Goal: Transaction & Acquisition: Book appointment/travel/reservation

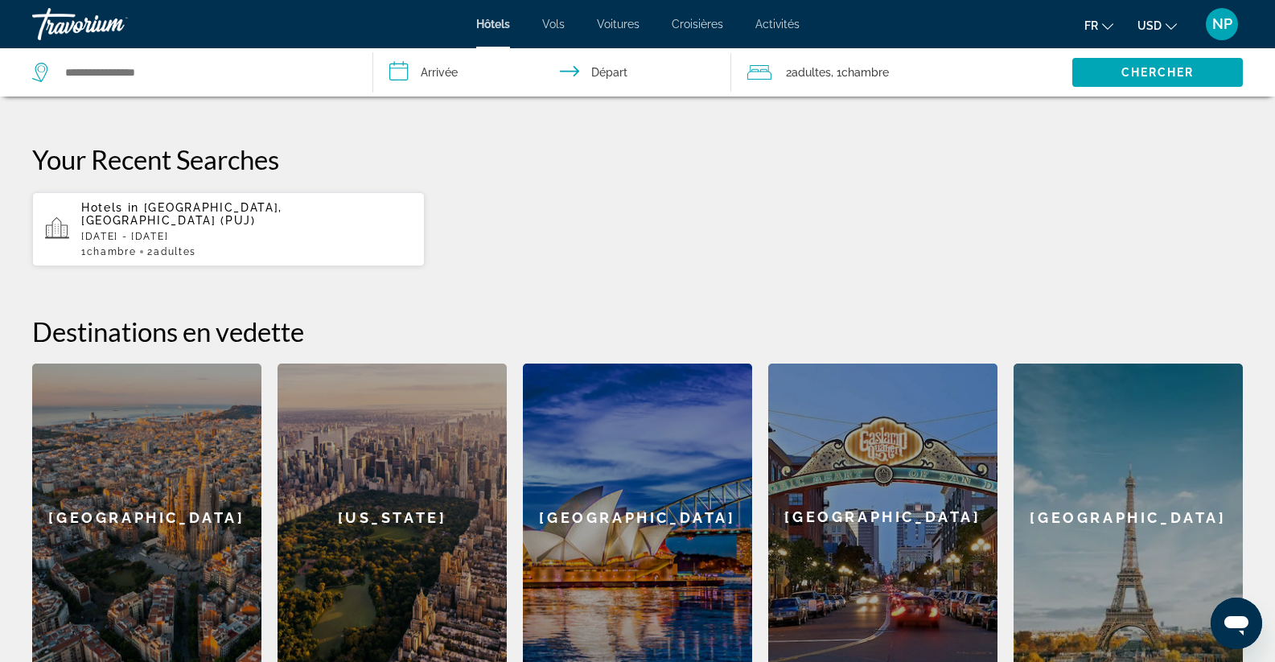
scroll to position [401, 0]
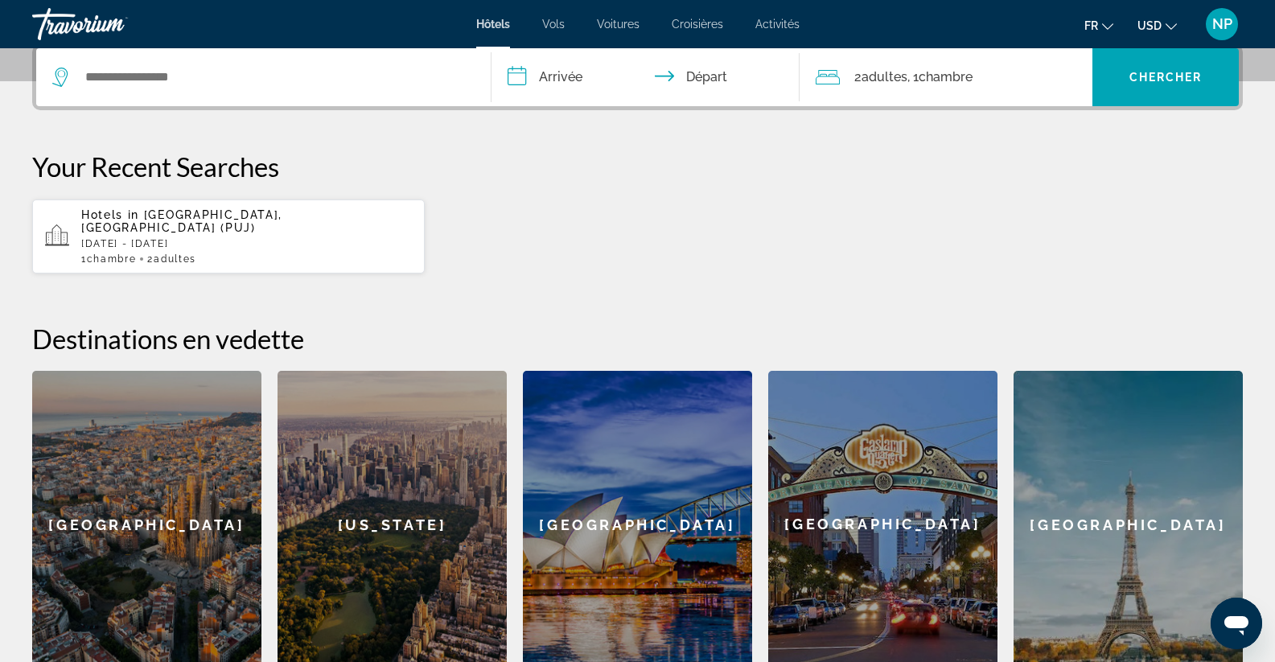
click at [140, 221] on div "Hotels in [GEOGRAPHIC_DATA], [GEOGRAPHIC_DATA] (PUJ) [DATE] - [DATE] 1 Chambre …" at bounding box center [246, 236] width 331 height 56
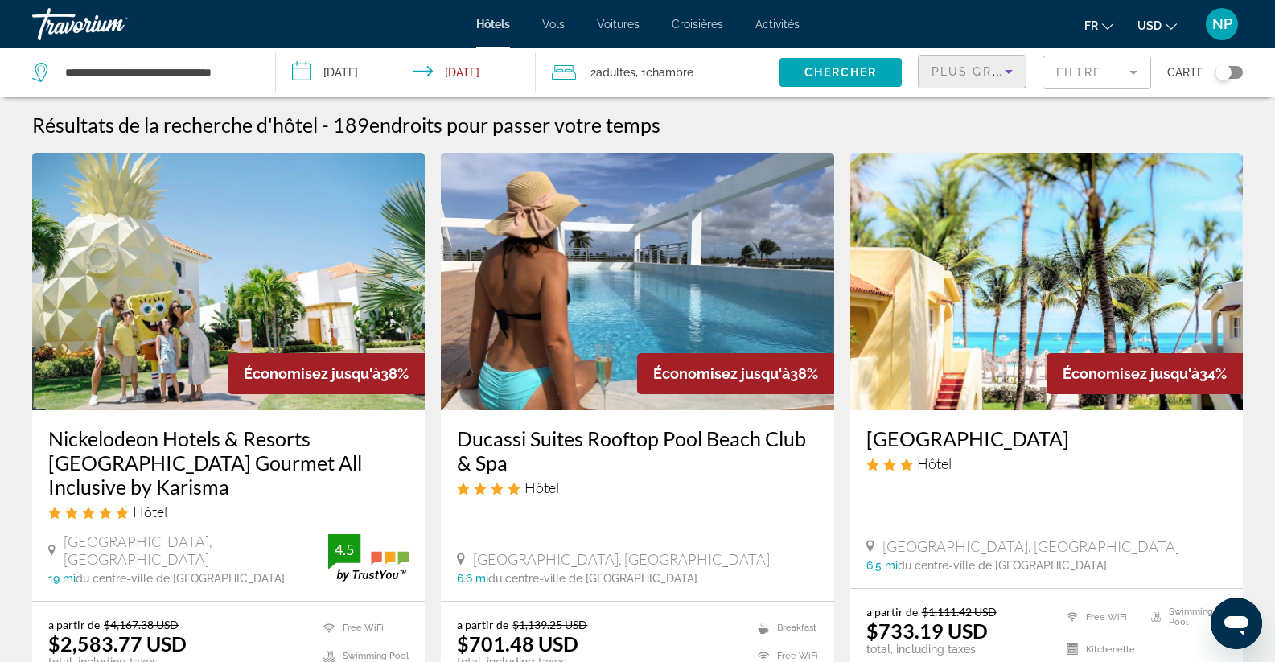
click at [1012, 72] on icon "Sort by" at bounding box center [1008, 71] width 19 height 19
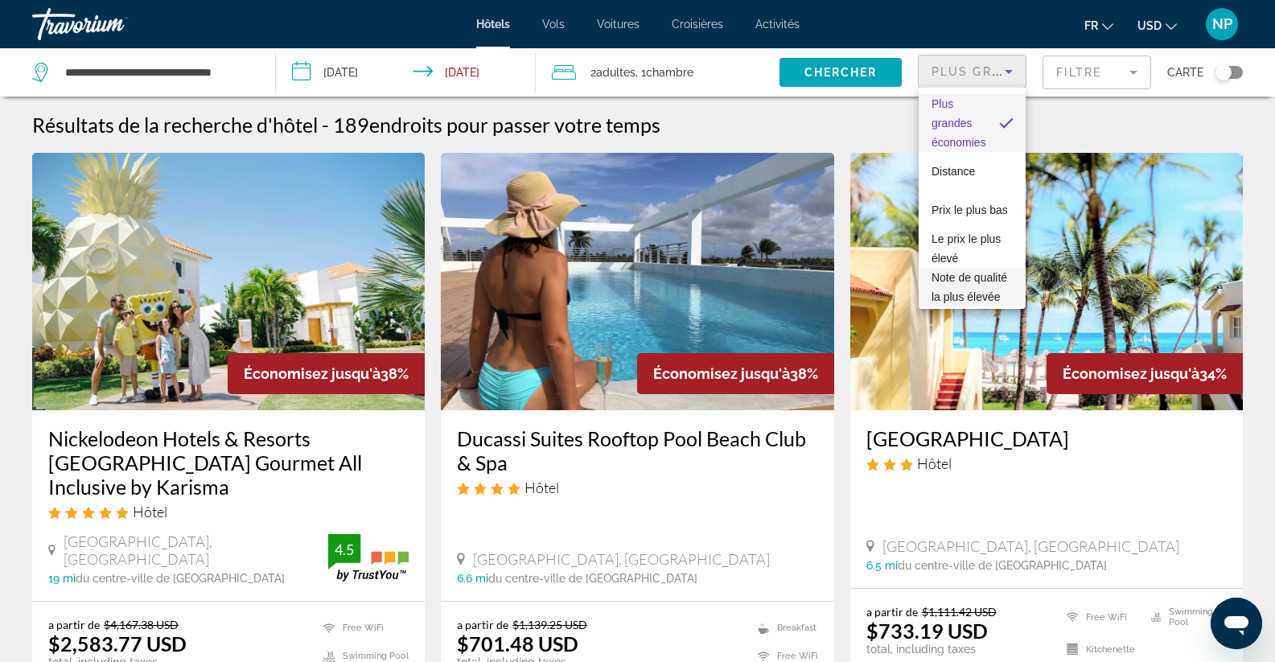
click at [960, 276] on span "Note de qualité la plus élevée" at bounding box center [969, 287] width 76 height 32
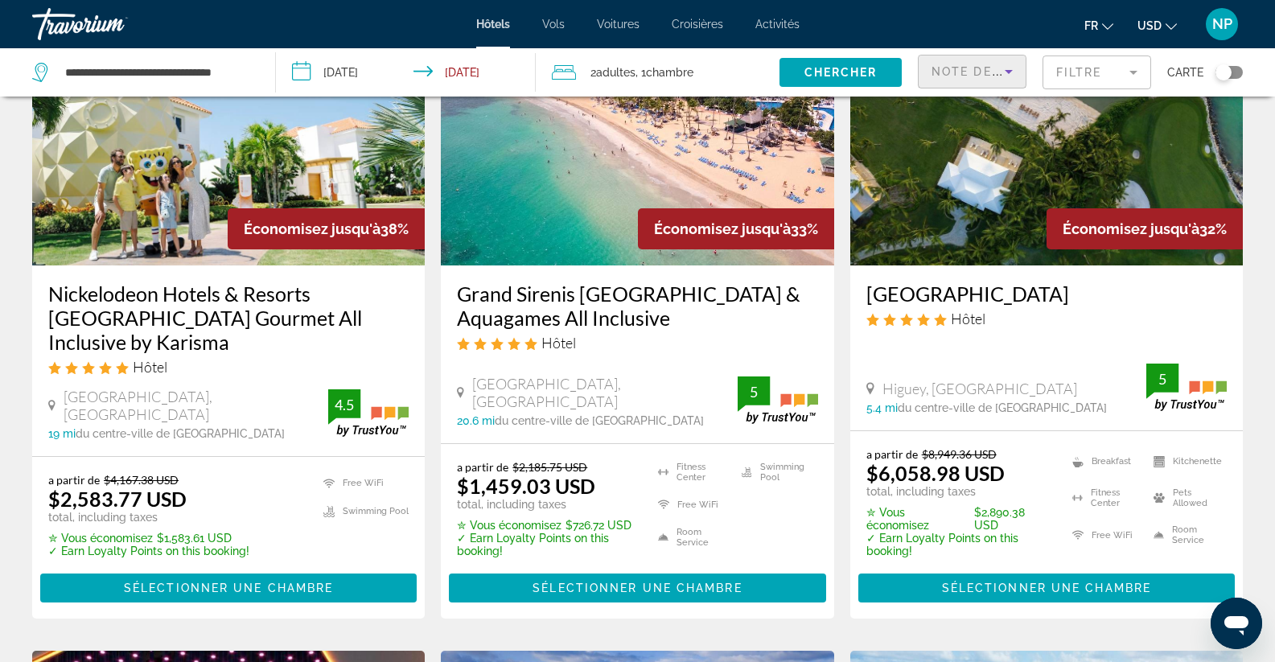
scroll to position [117, 0]
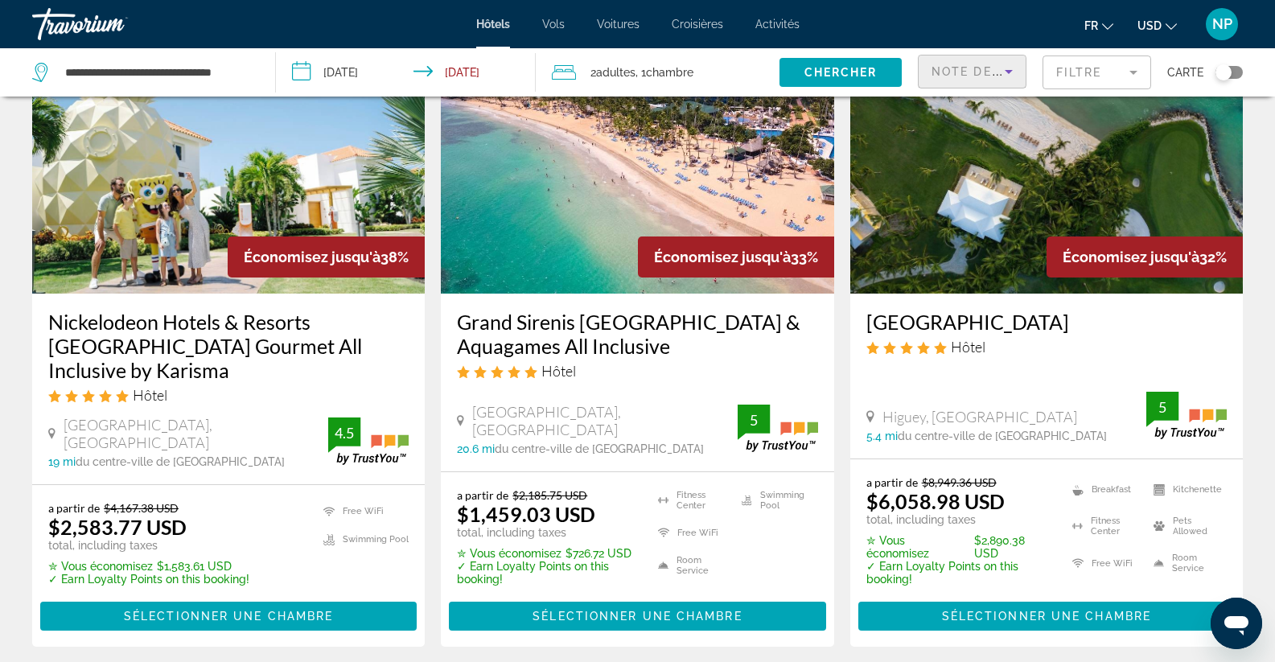
click at [631, 195] on img "Main content" at bounding box center [637, 164] width 392 height 257
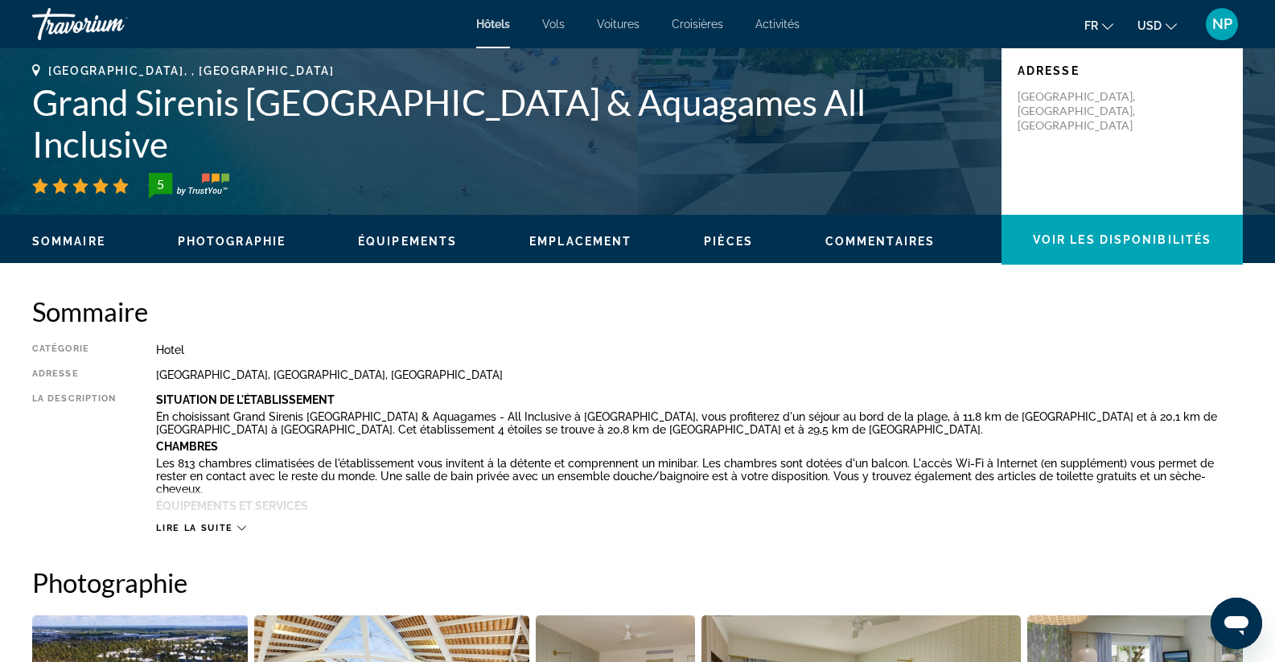
scroll to position [322, 0]
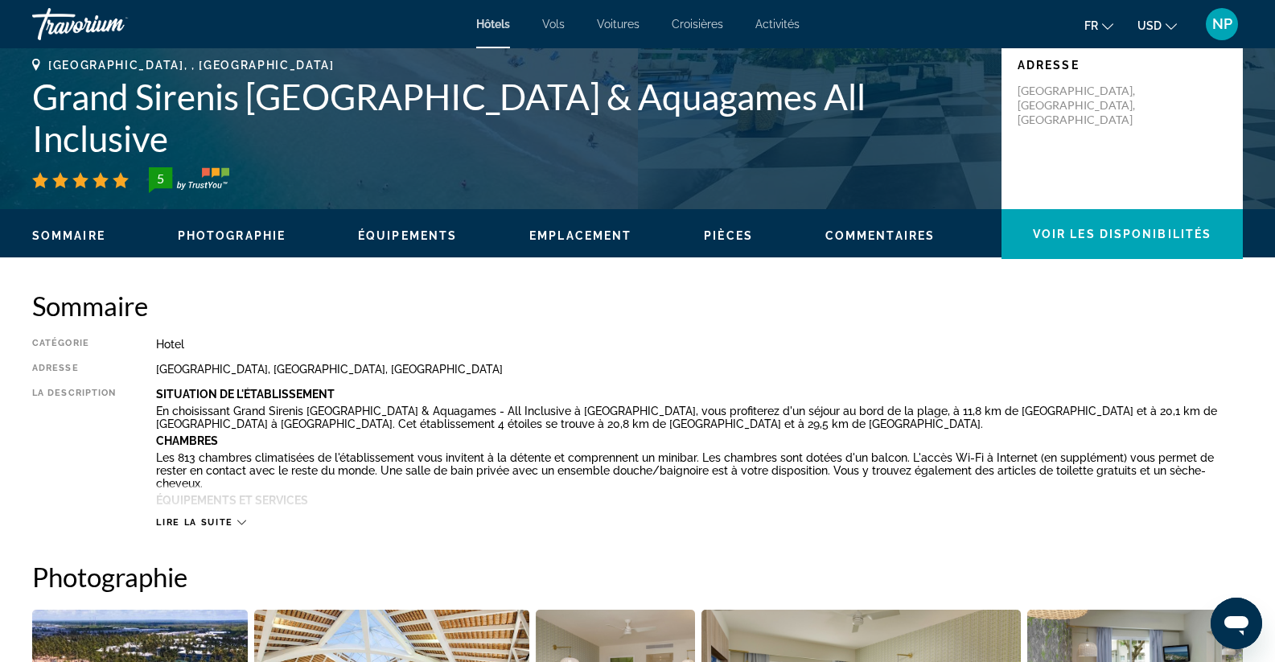
click at [212, 523] on span "Lire la suite" at bounding box center [194, 522] width 76 height 10
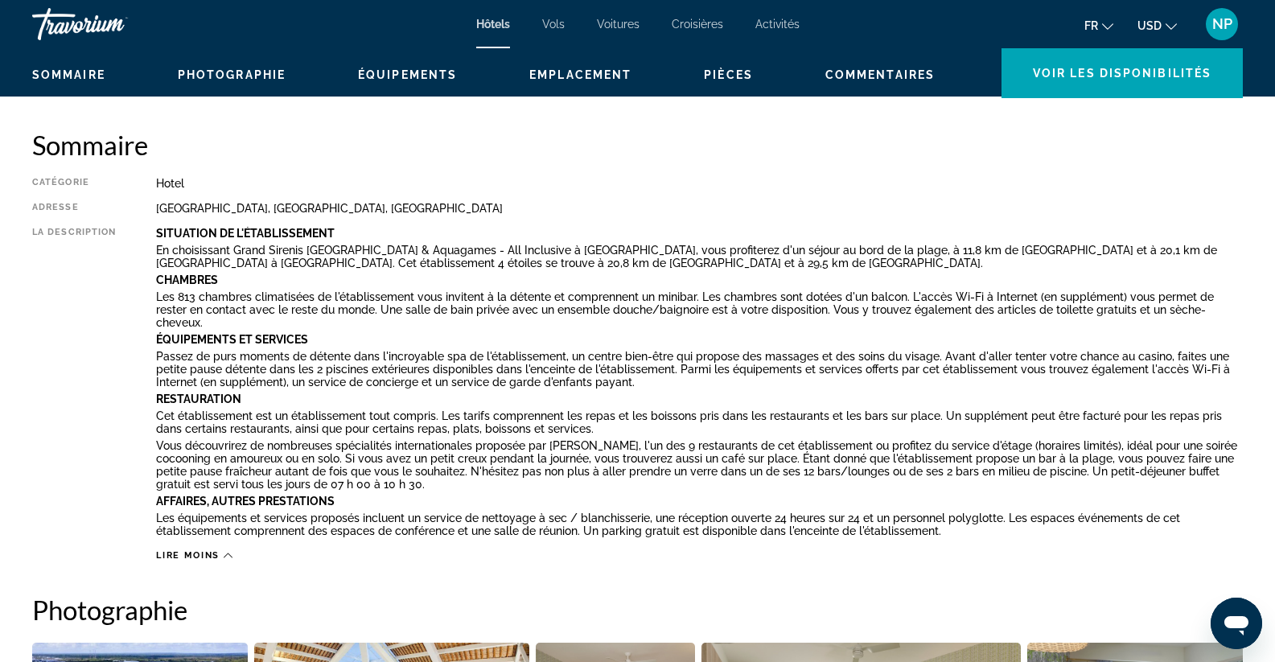
scroll to position [80, 0]
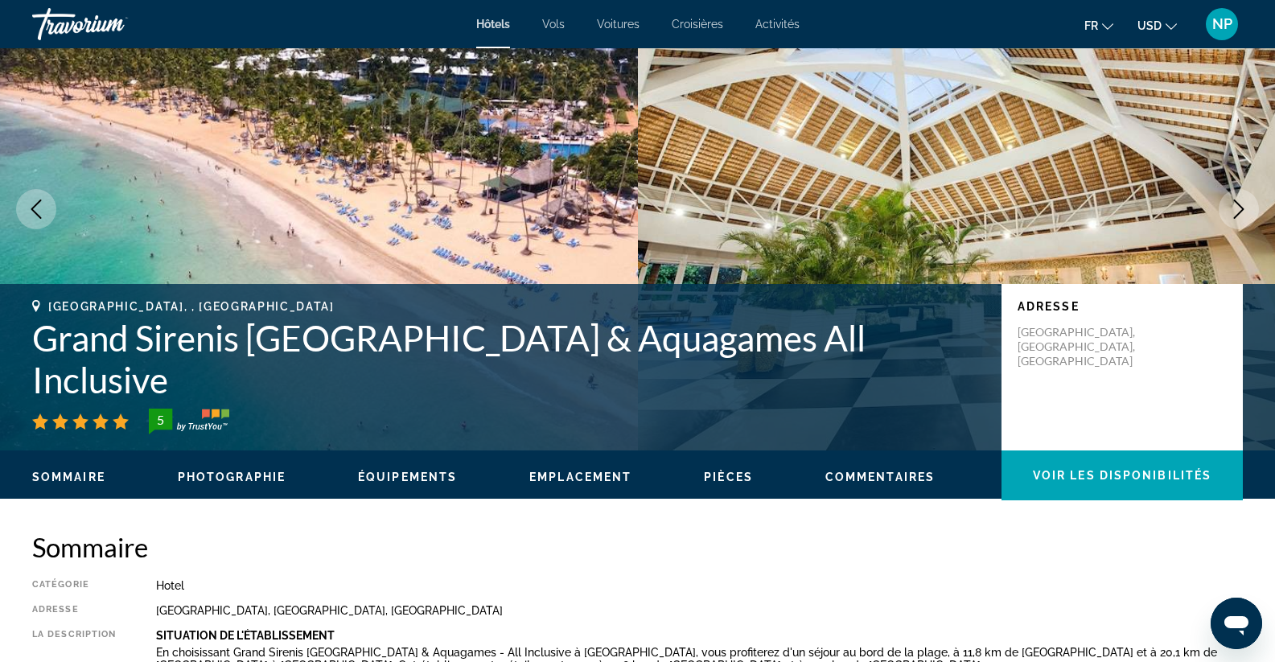
click at [561, 477] on span "Emplacement" at bounding box center [580, 476] width 102 height 13
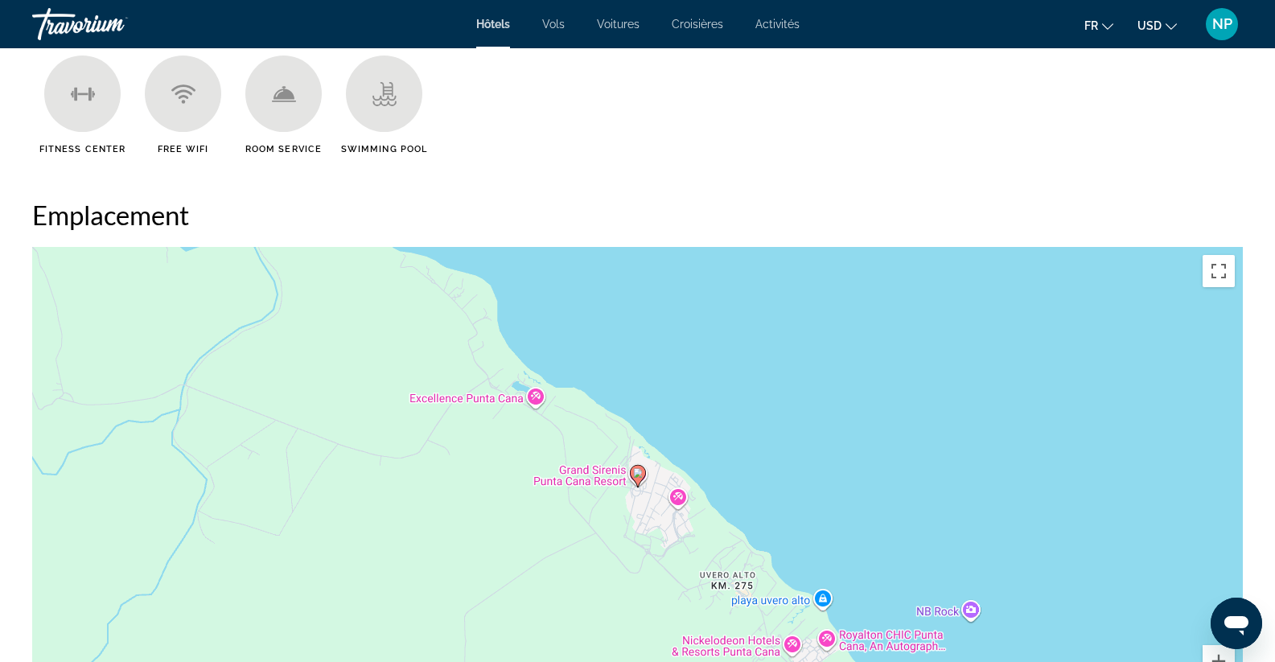
scroll to position [1653, 0]
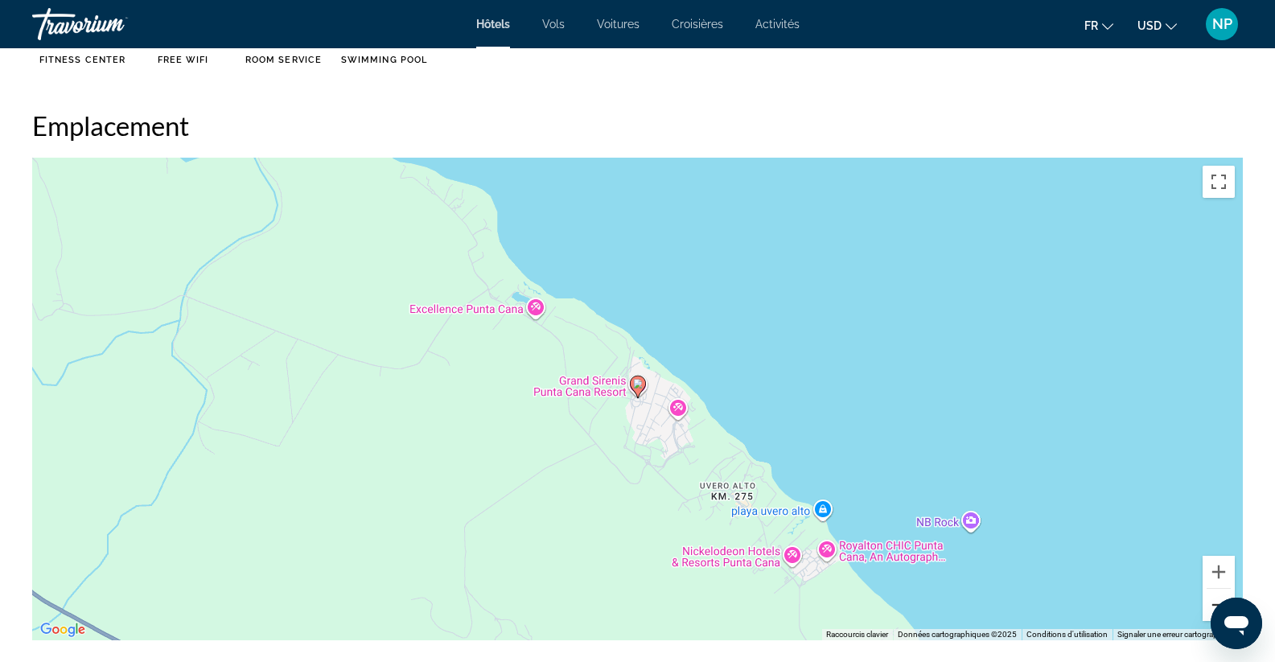
click at [1220, 593] on button "Zoom arrière" at bounding box center [1218, 605] width 32 height 32
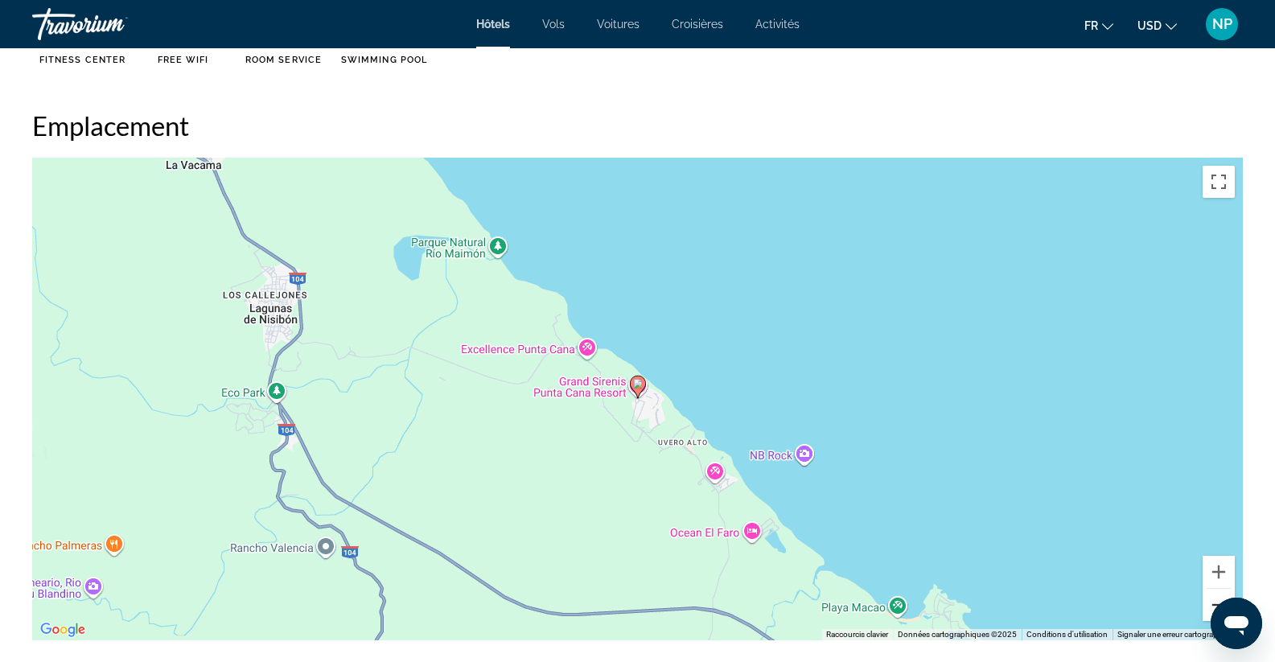
click at [1220, 593] on button "Zoom arrière" at bounding box center [1218, 605] width 32 height 32
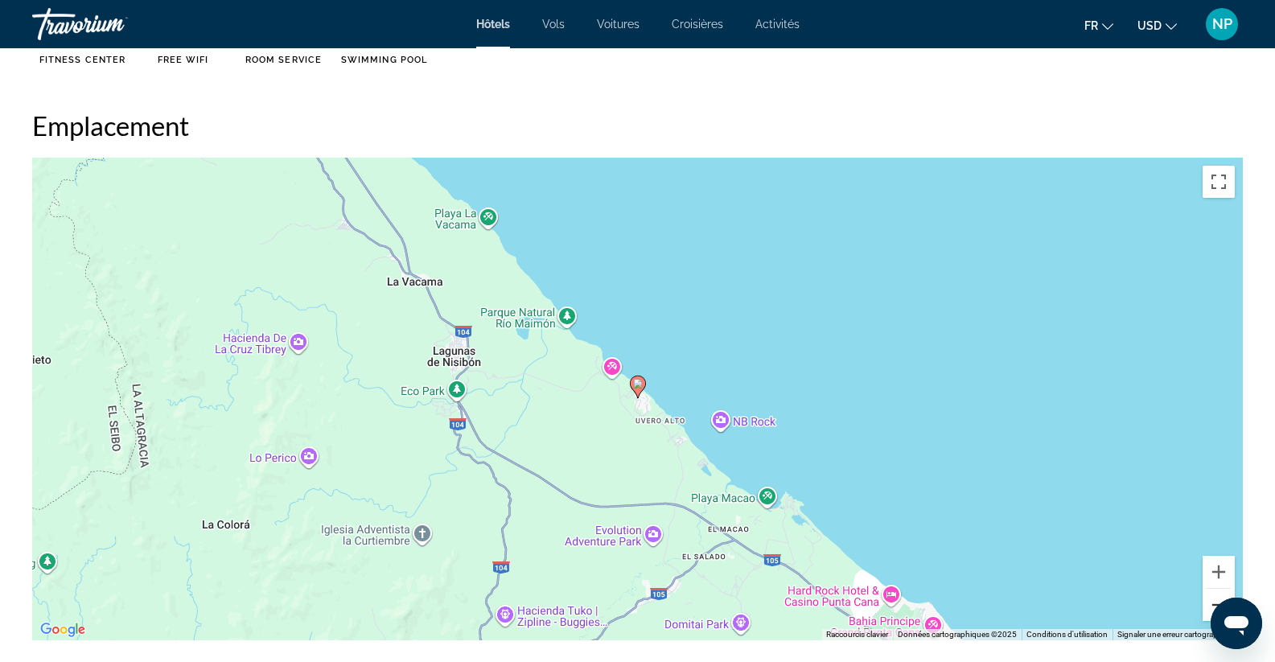
click at [1220, 593] on button "Zoom arrière" at bounding box center [1218, 605] width 32 height 32
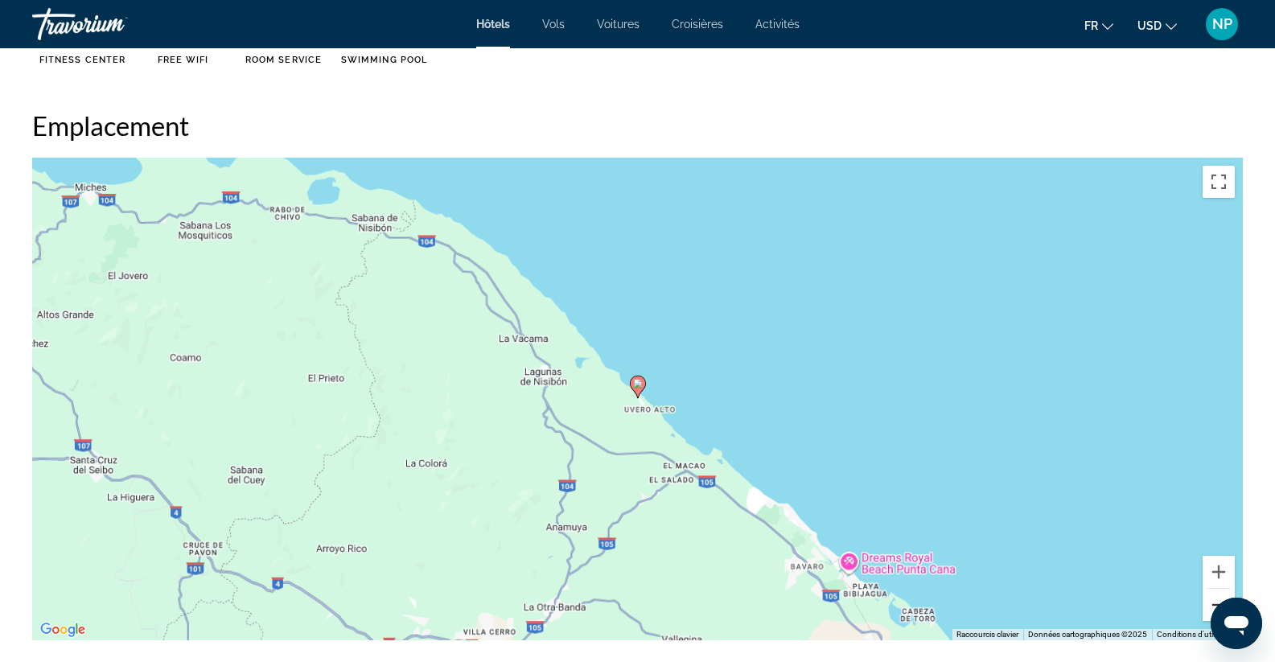
click at [1220, 593] on button "Zoom arrière" at bounding box center [1218, 605] width 32 height 32
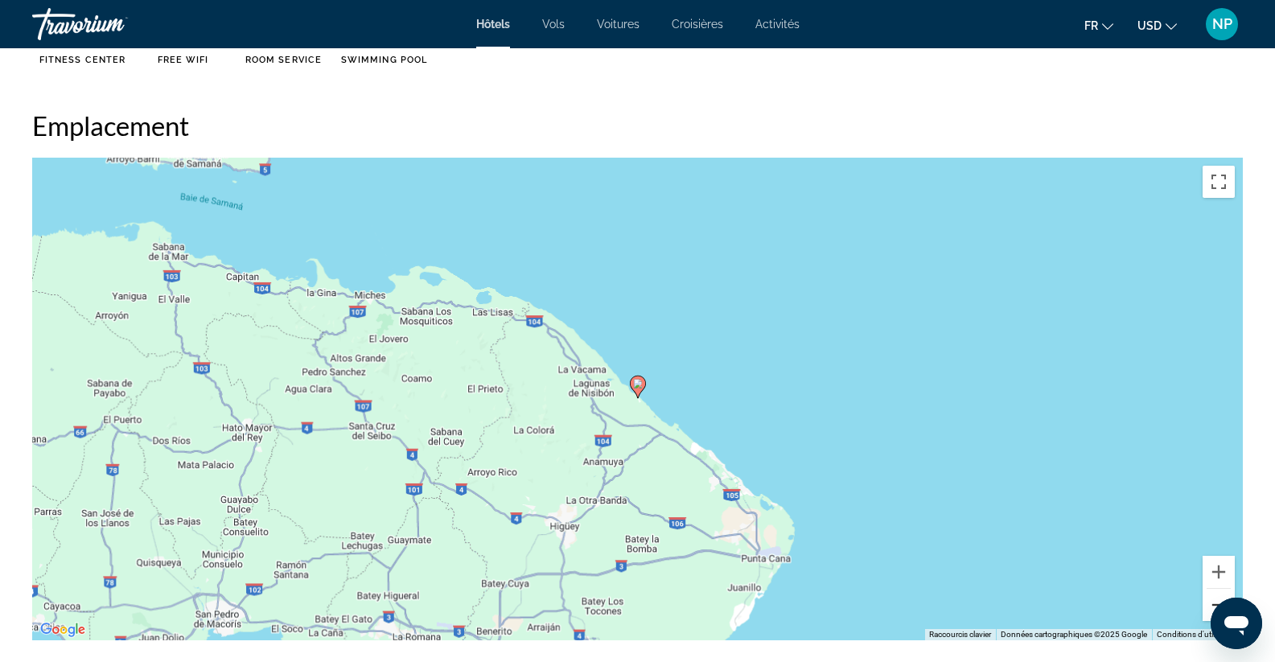
click at [1220, 593] on button "Zoom arrière" at bounding box center [1218, 605] width 32 height 32
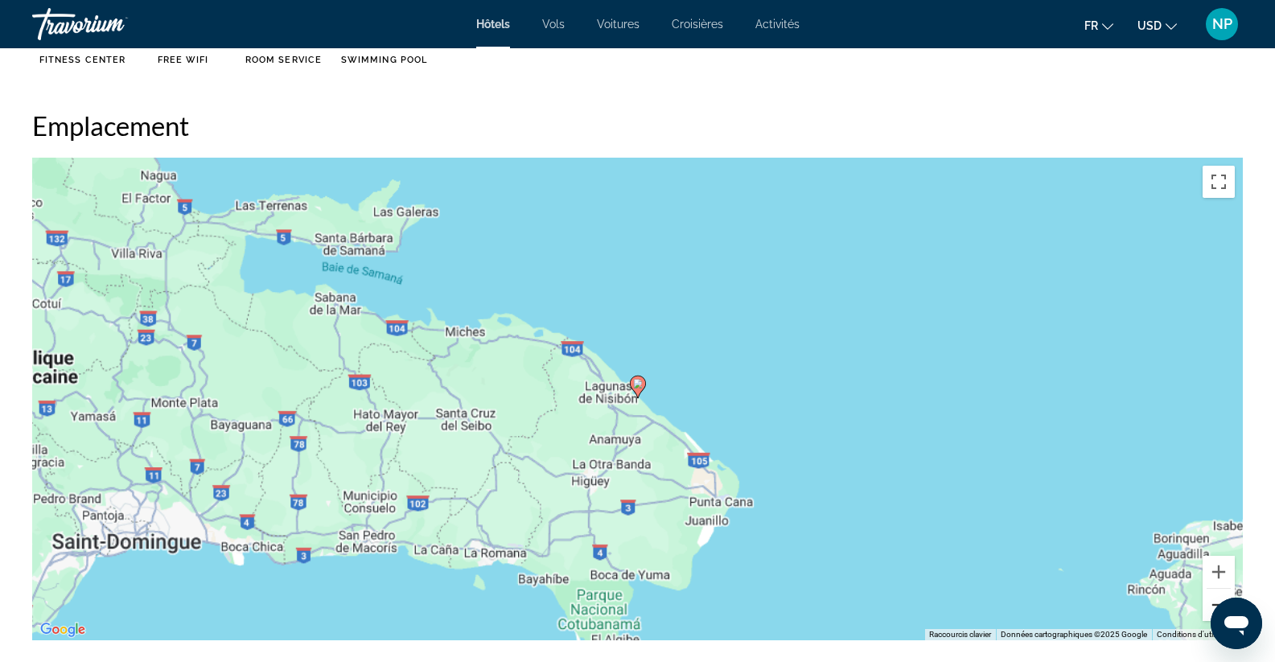
click at [1220, 593] on button "Zoom arrière" at bounding box center [1218, 605] width 32 height 32
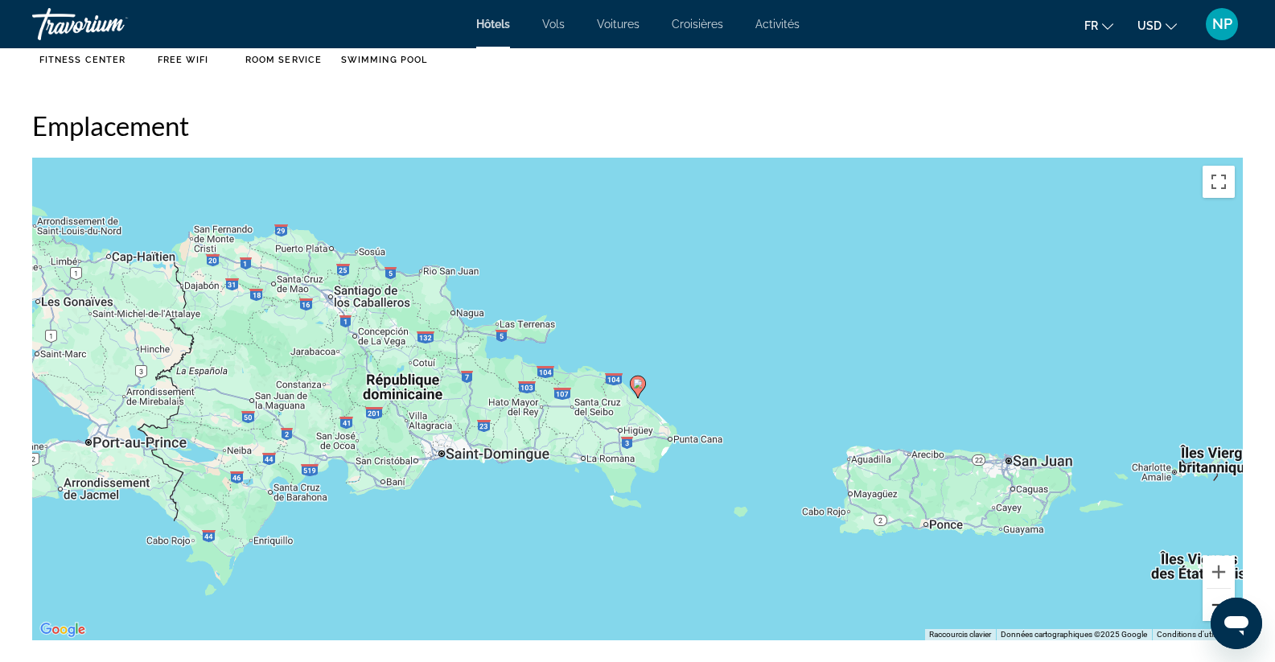
click at [1229, 591] on button "Zoom arrière" at bounding box center [1218, 605] width 32 height 32
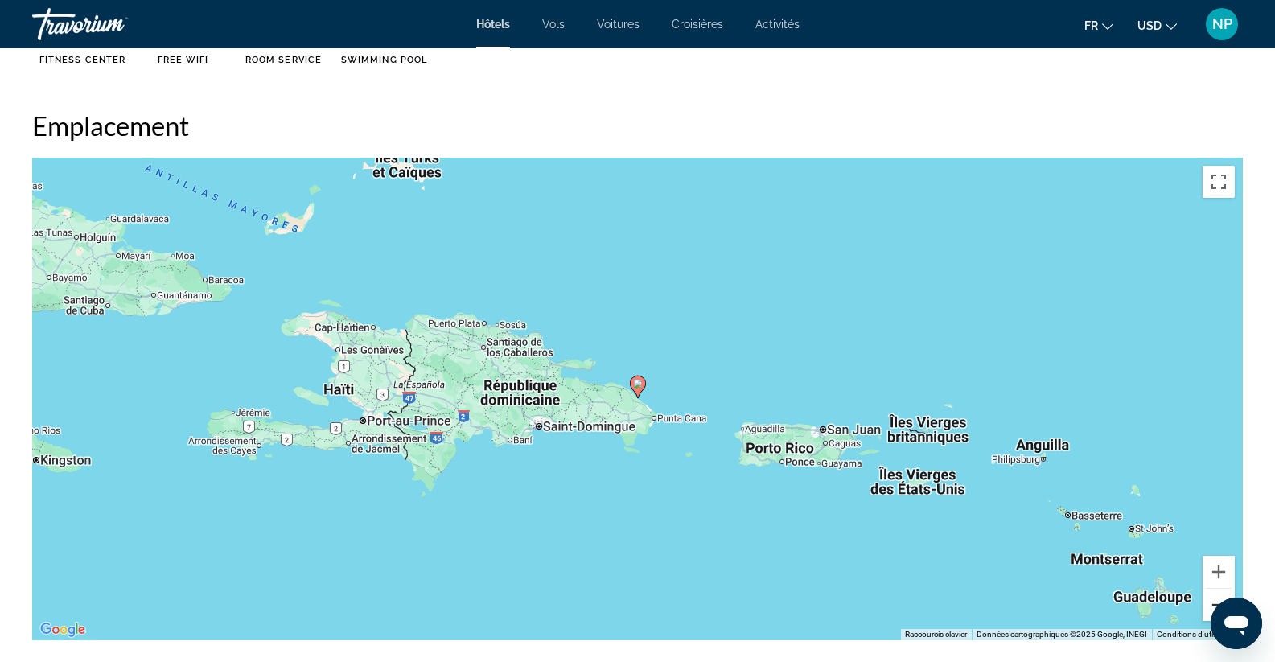
click at [1227, 591] on button "Zoom arrière" at bounding box center [1218, 605] width 32 height 32
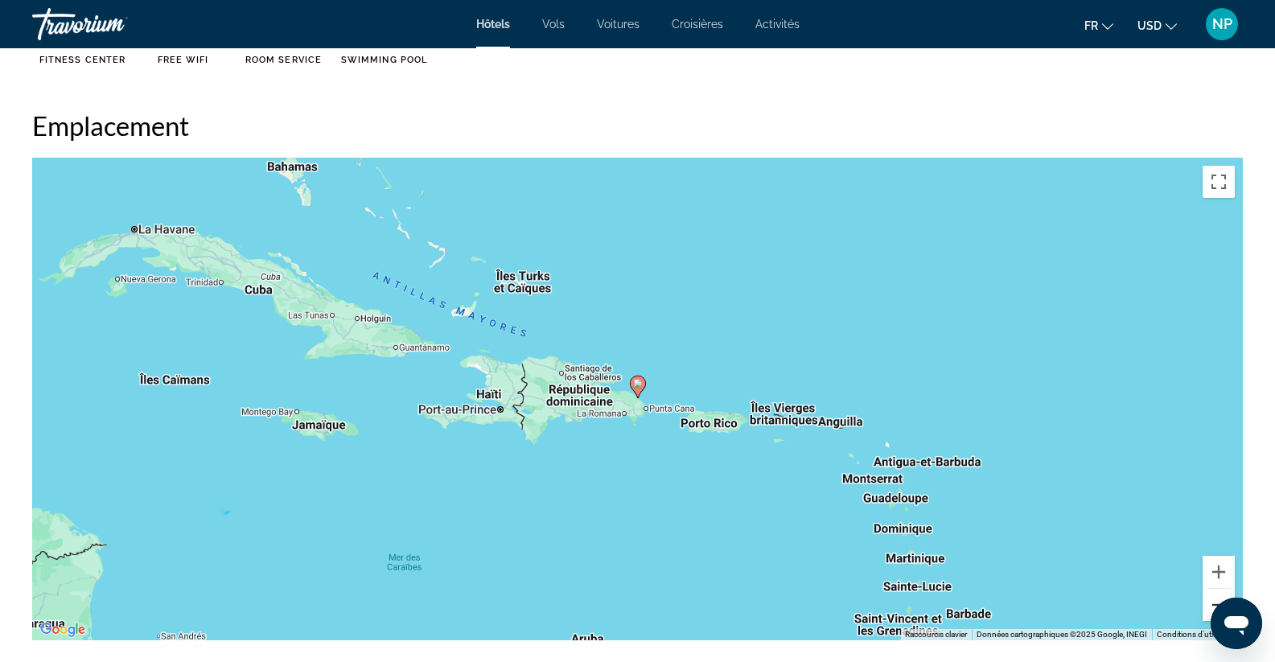
click at [1227, 591] on button "Zoom arrière" at bounding box center [1218, 605] width 32 height 32
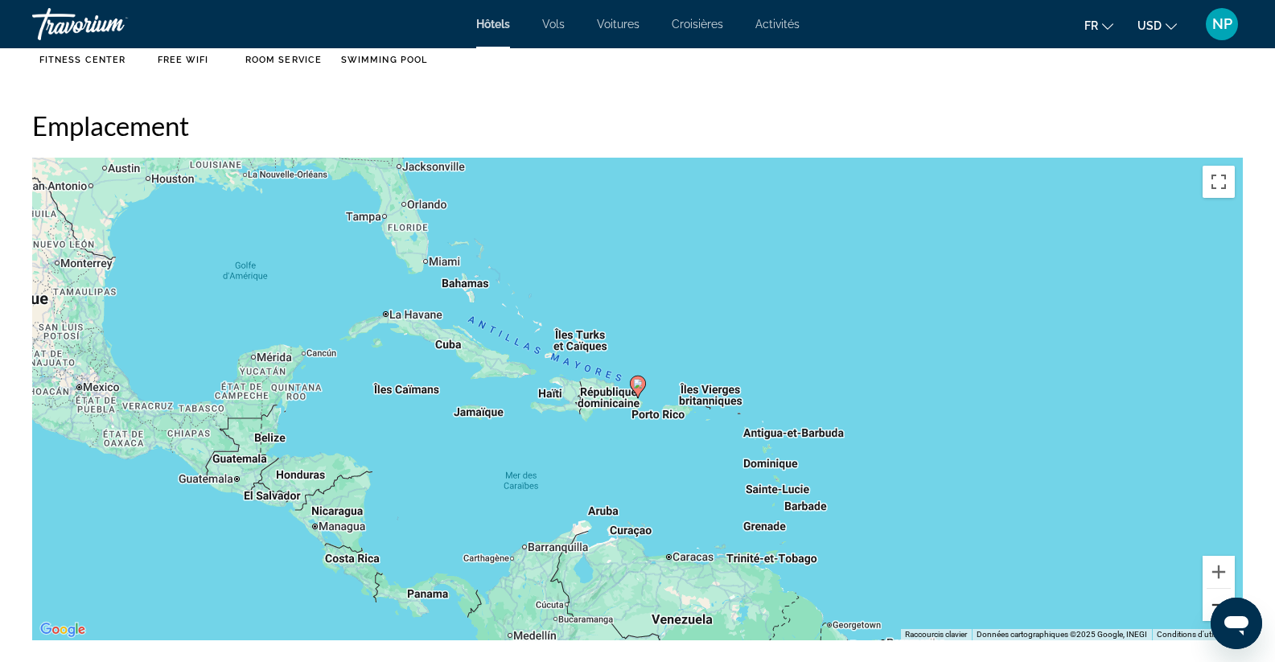
click at [1227, 591] on button "Zoom arrière" at bounding box center [1218, 605] width 32 height 32
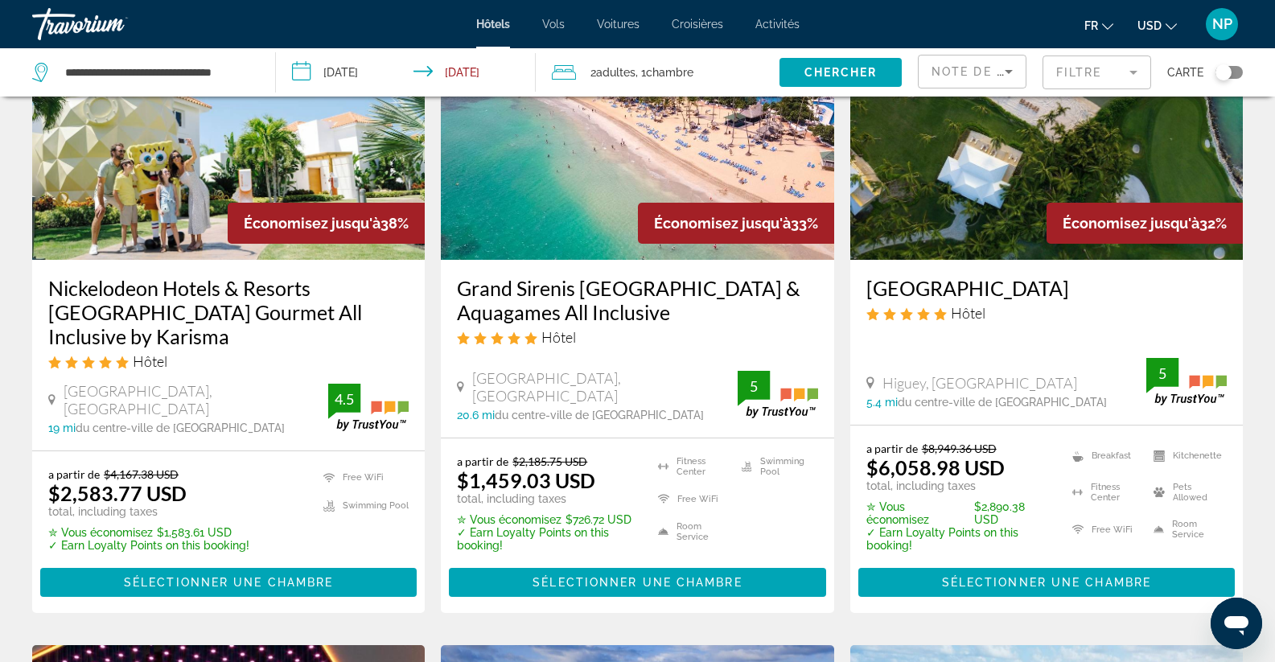
scroll to position [80, 0]
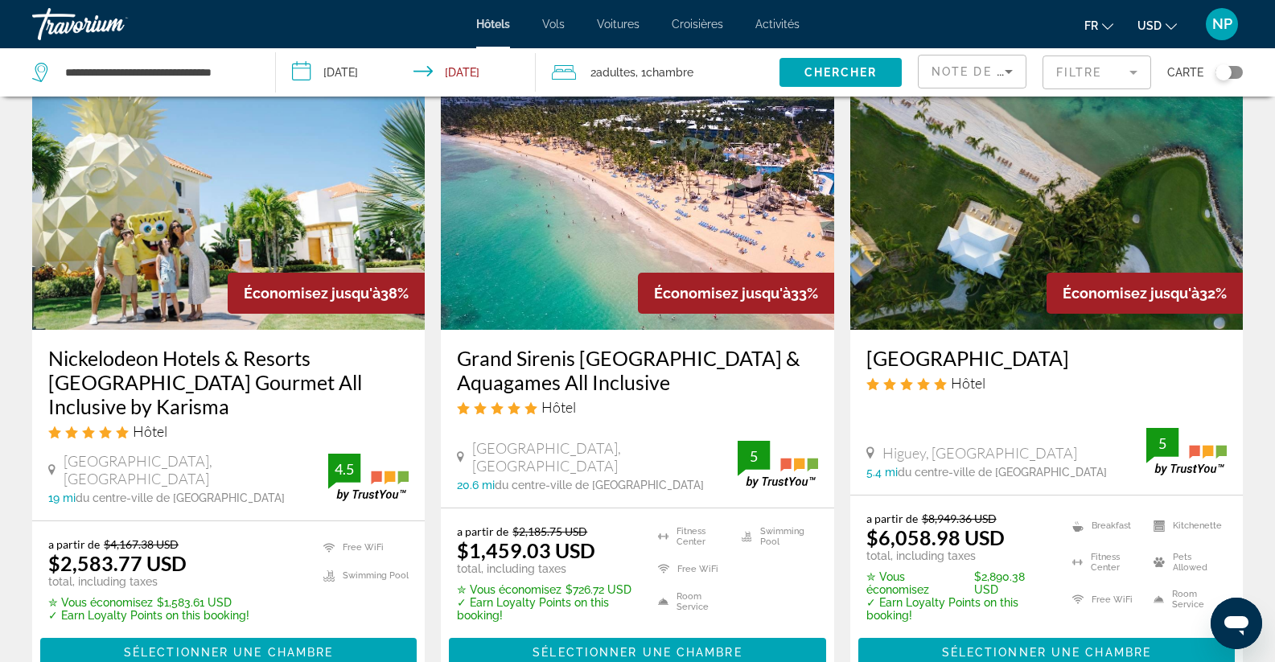
click at [628, 248] on img "Main content" at bounding box center [637, 200] width 392 height 257
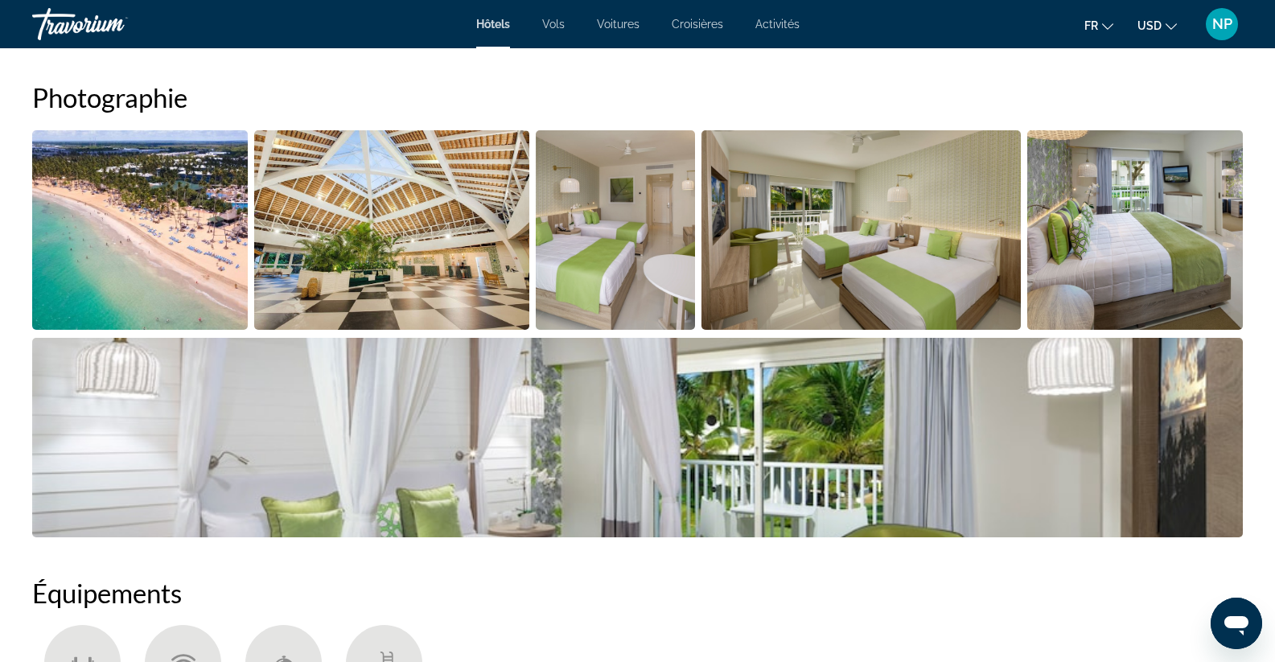
scroll to position [804, 0]
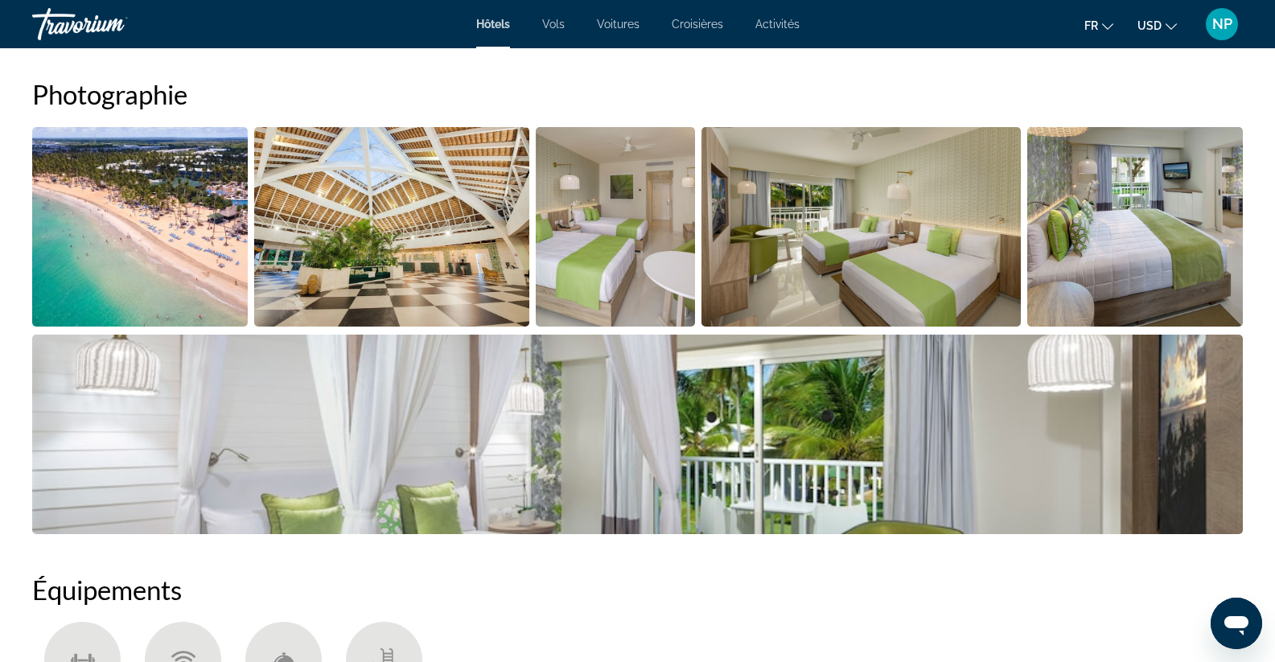
click at [900, 284] on img "Open full-screen image slider" at bounding box center [861, 226] width 320 height 199
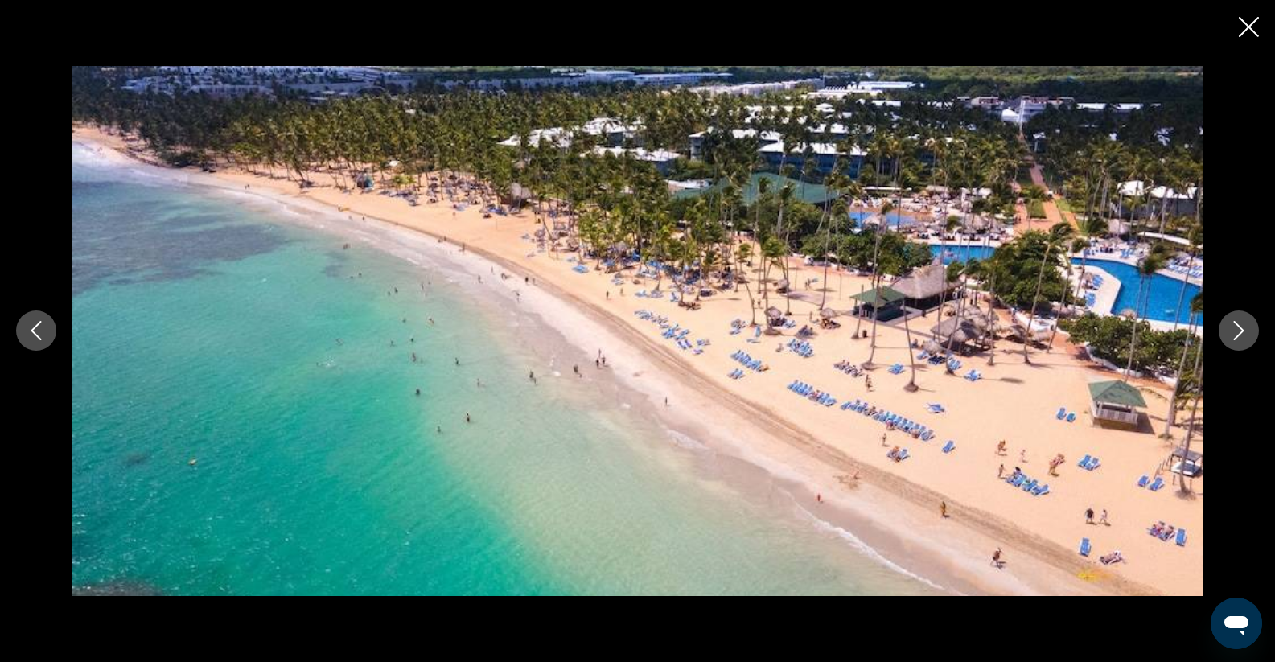
click at [1251, 324] on button "Next image" at bounding box center [1238, 330] width 40 height 40
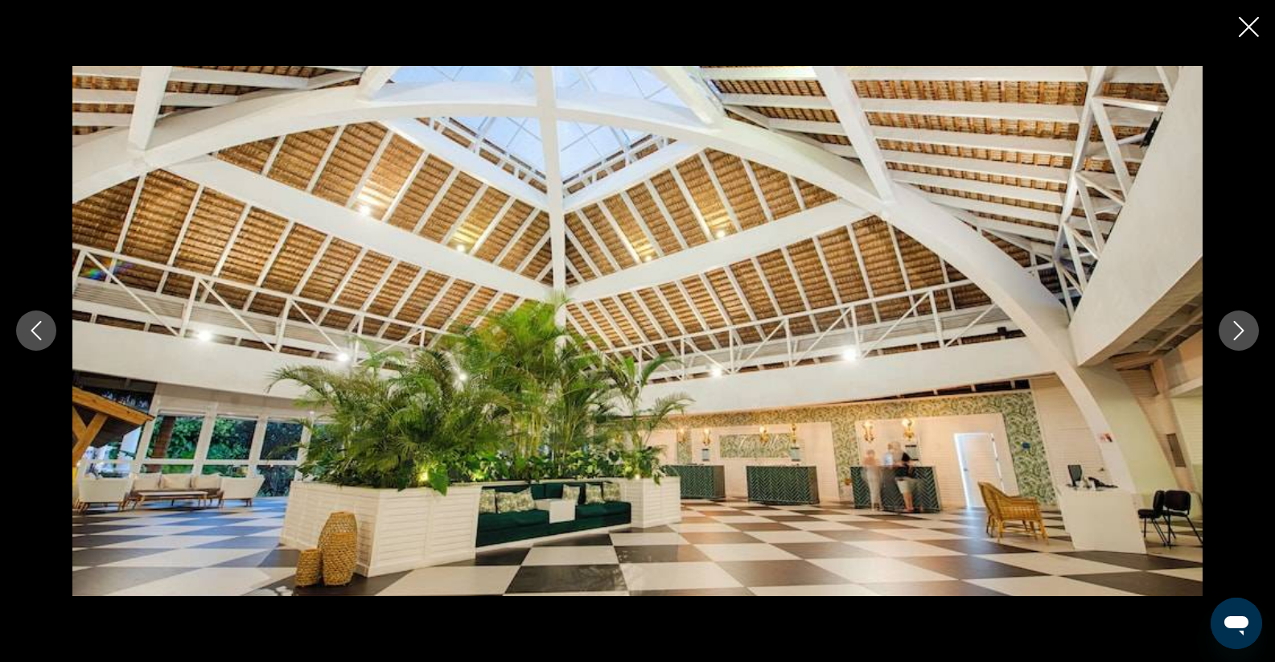
click at [1251, 324] on button "Next image" at bounding box center [1238, 330] width 40 height 40
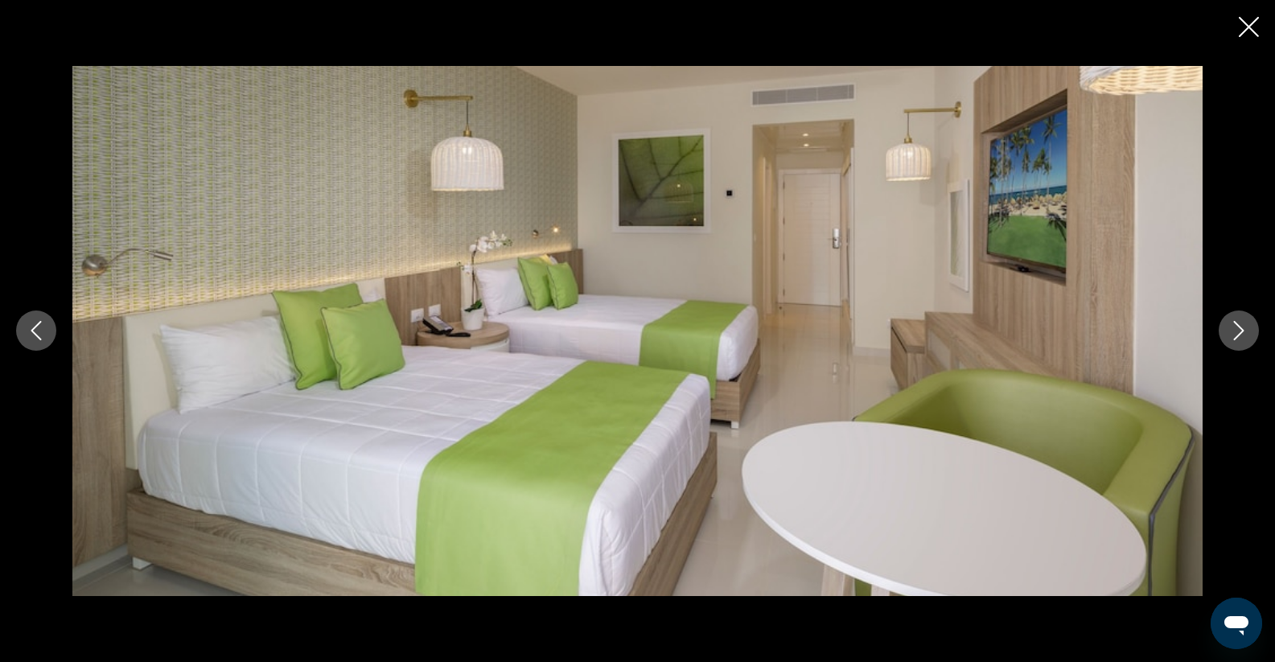
click at [1251, 324] on button "Next image" at bounding box center [1238, 330] width 40 height 40
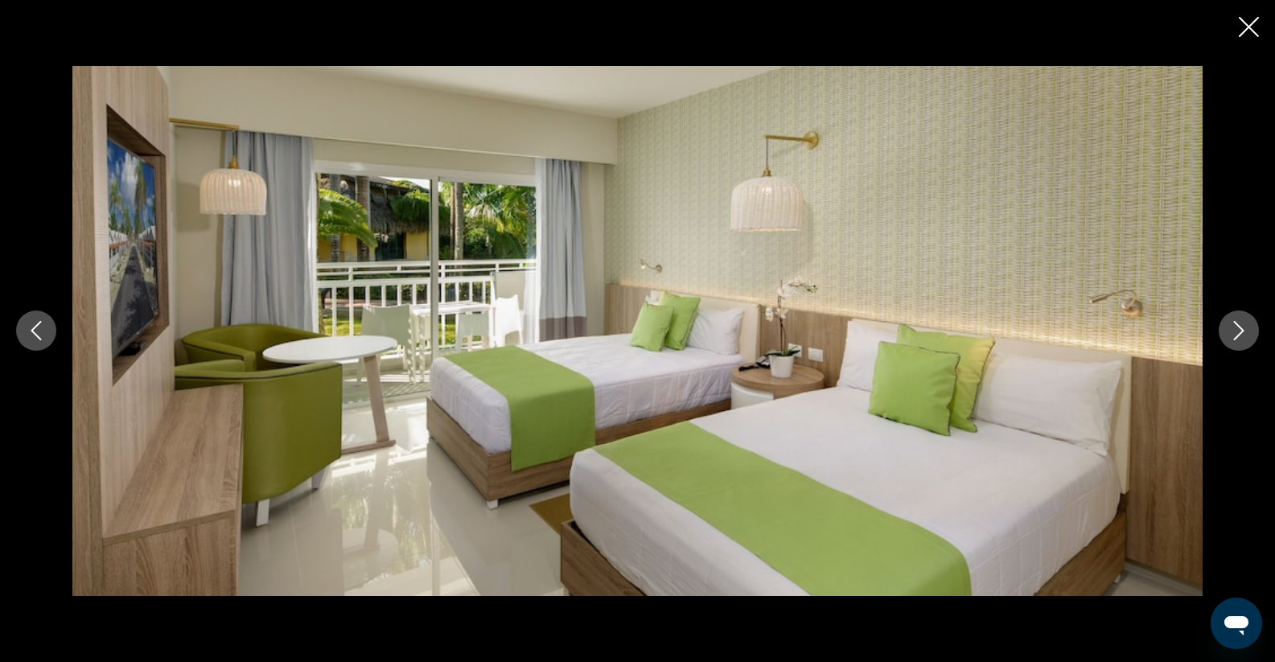
click at [1251, 324] on button "Next image" at bounding box center [1238, 330] width 40 height 40
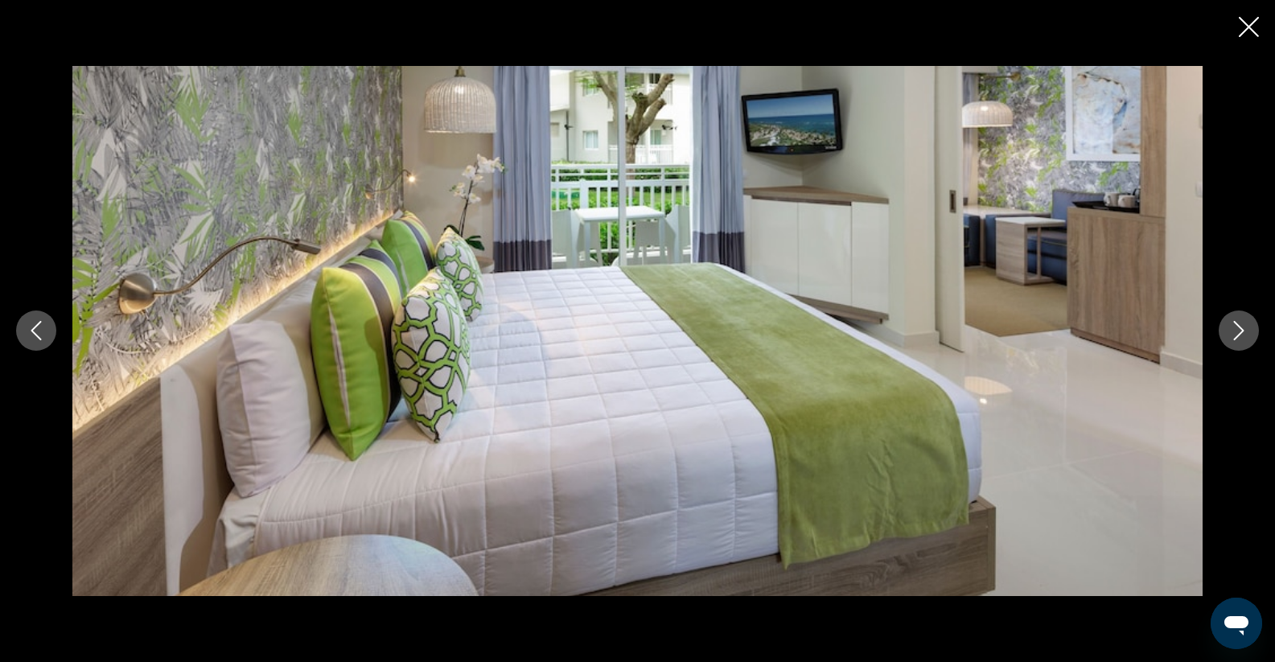
click at [1251, 324] on button "Next image" at bounding box center [1238, 330] width 40 height 40
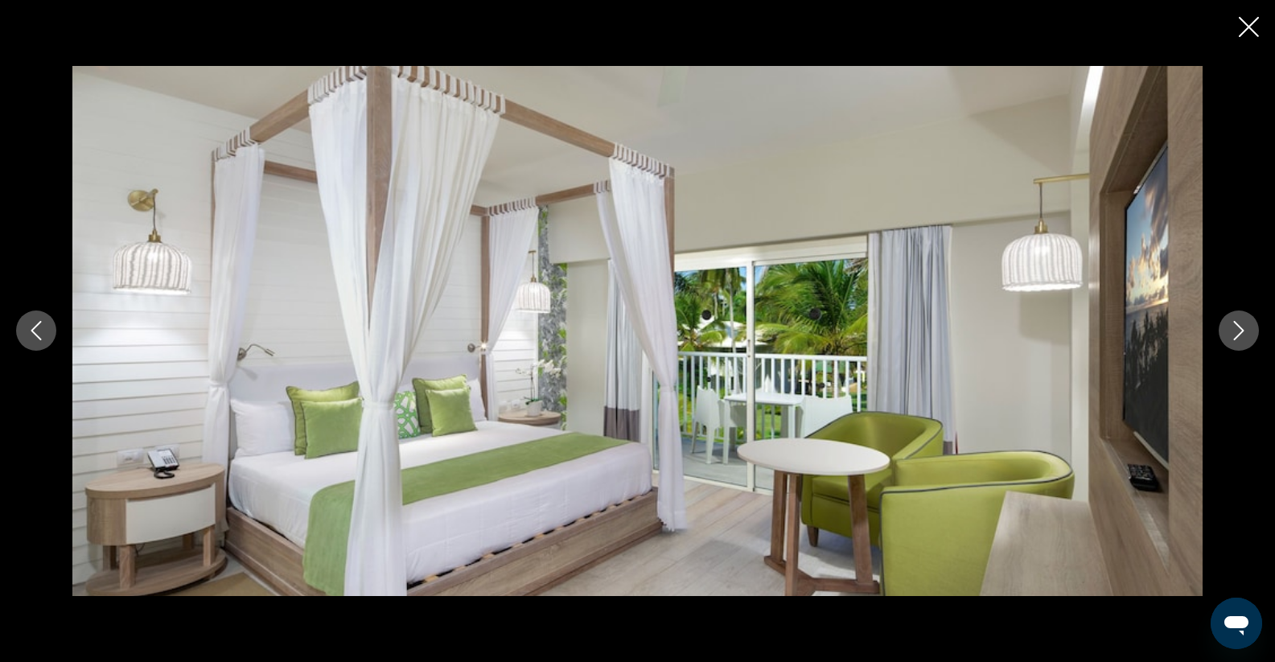
click at [1251, 324] on button "Next image" at bounding box center [1238, 330] width 40 height 40
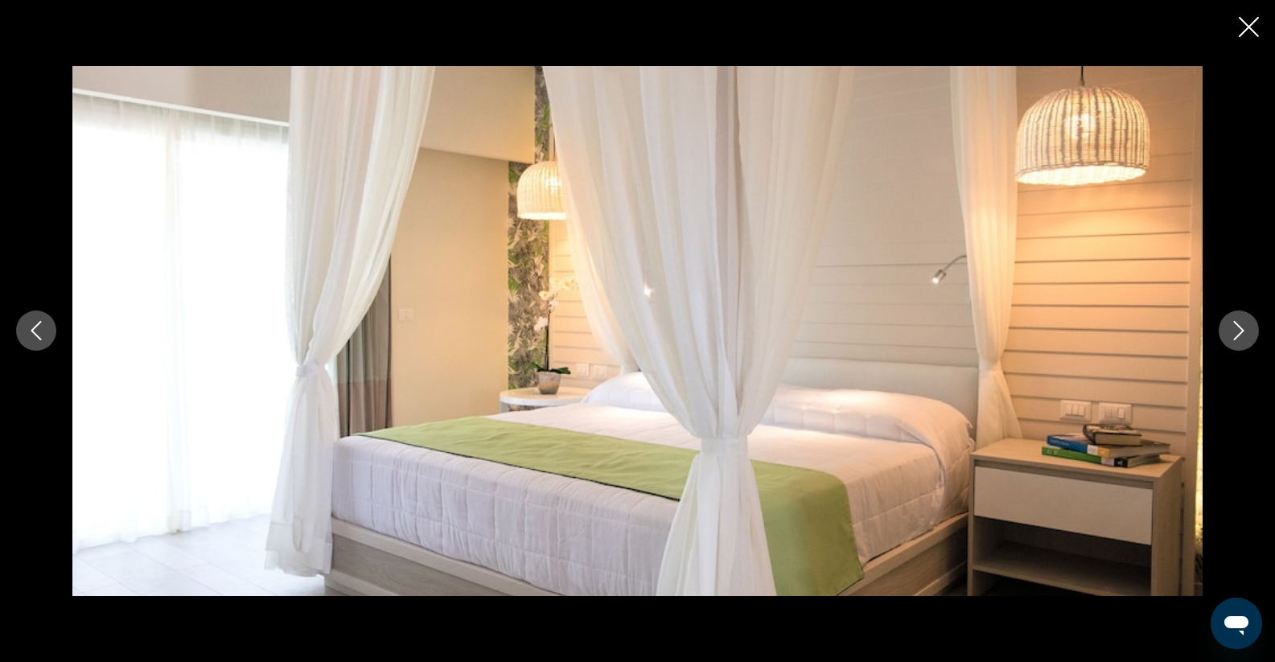
click at [1251, 324] on button "Next image" at bounding box center [1238, 330] width 40 height 40
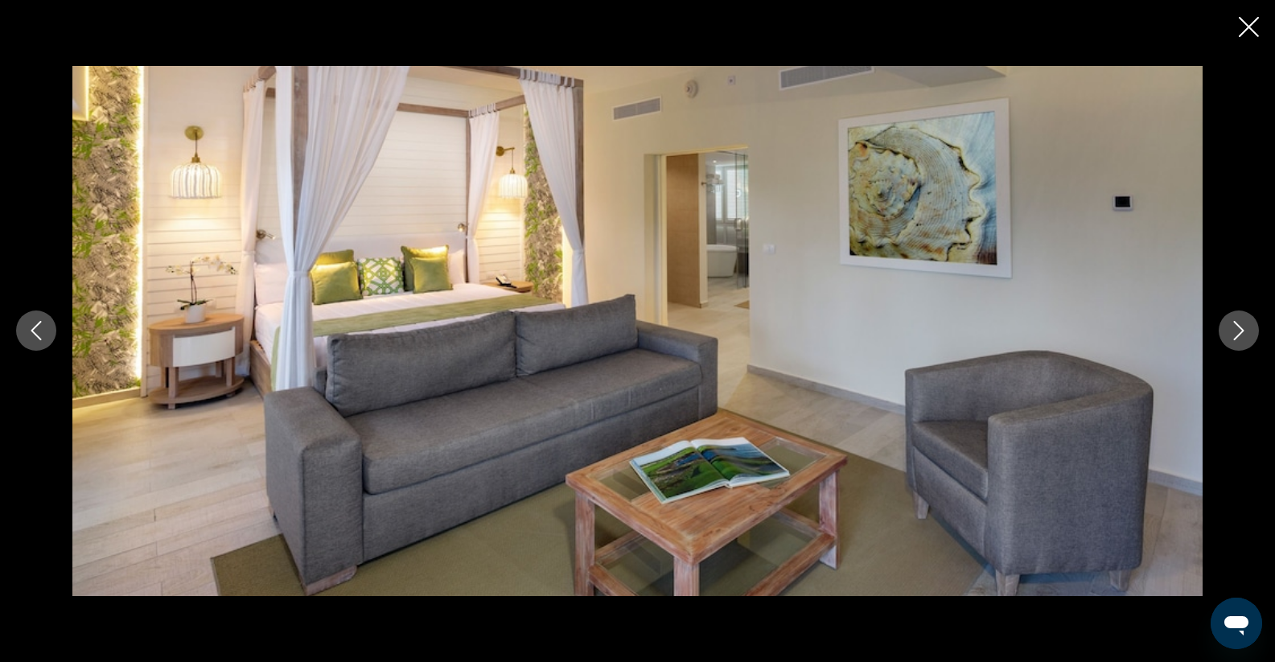
click at [1251, 324] on button "Next image" at bounding box center [1238, 330] width 40 height 40
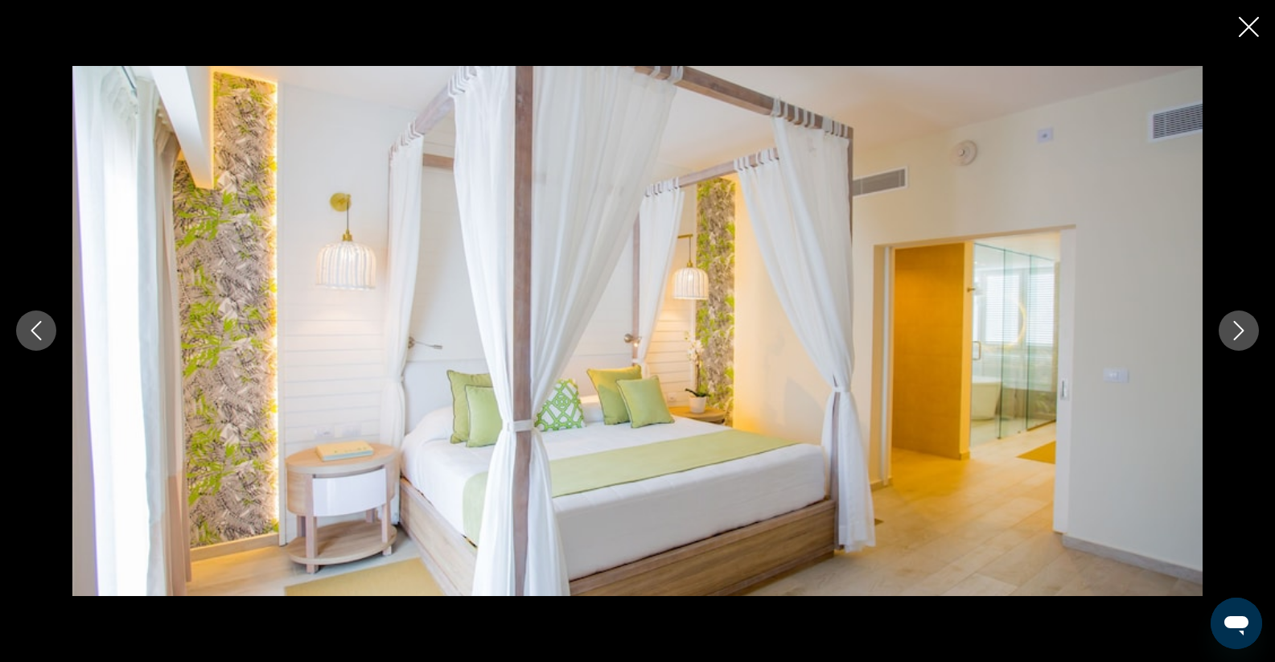
click at [1245, 28] on icon "Close slideshow" at bounding box center [1248, 27] width 20 height 20
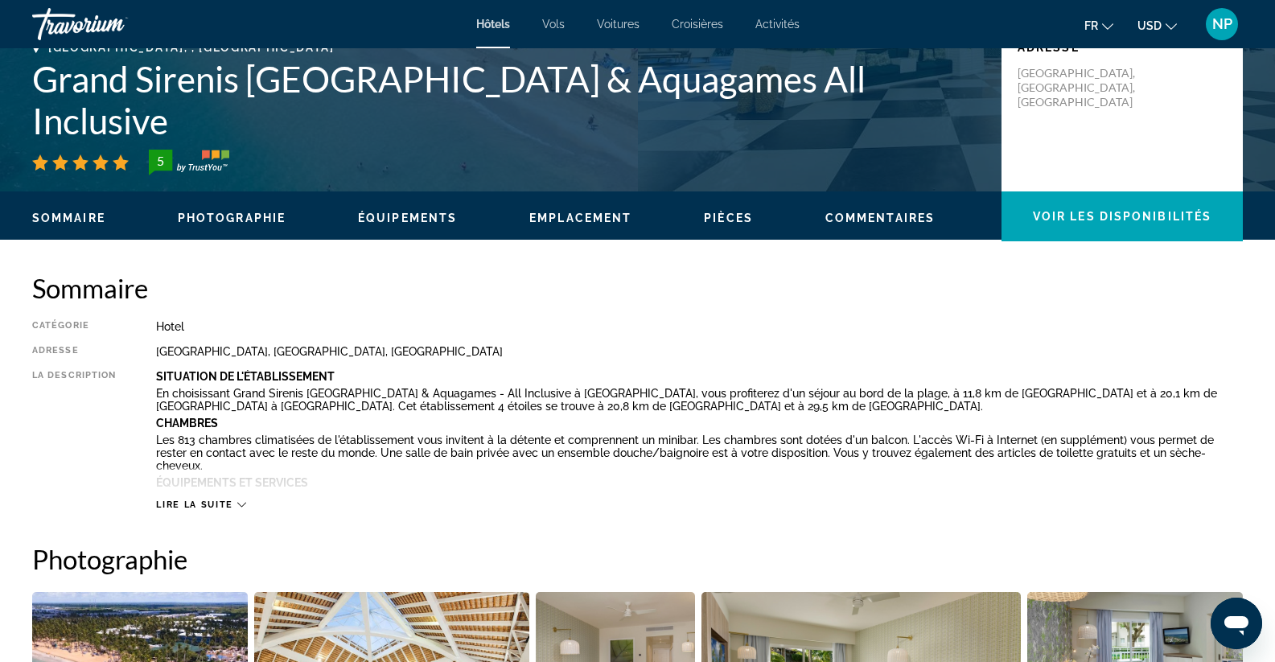
scroll to position [322, 0]
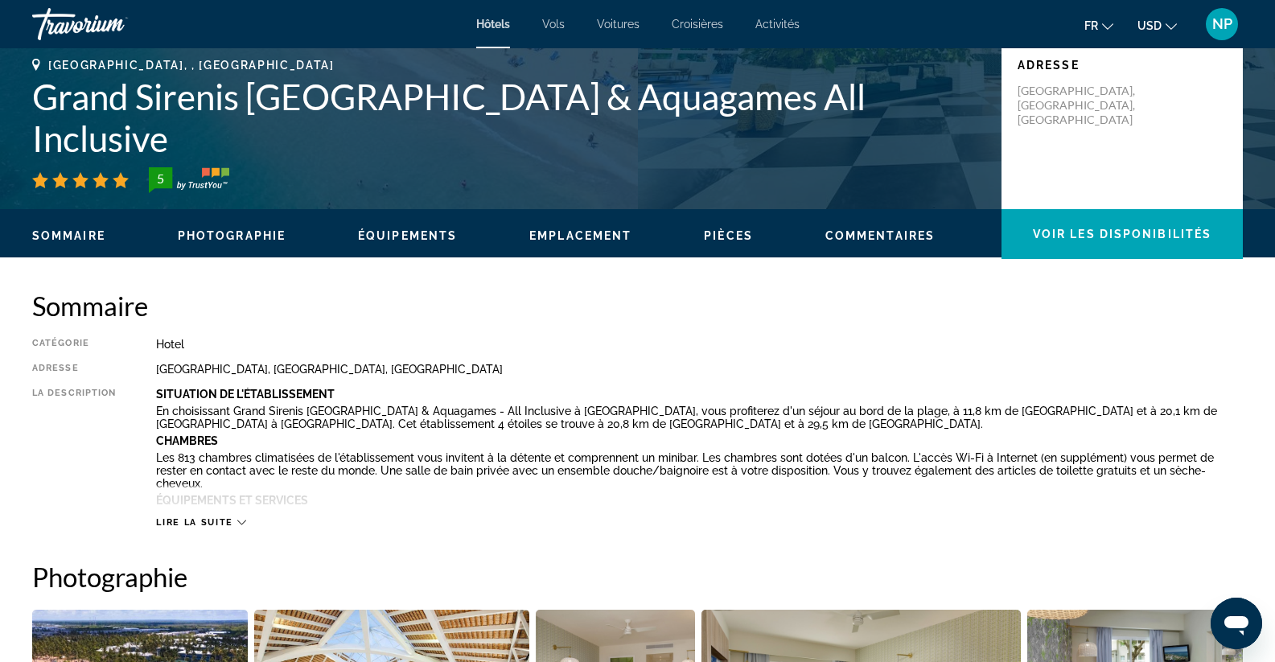
click at [79, 229] on span "Sommaire" at bounding box center [68, 235] width 73 height 13
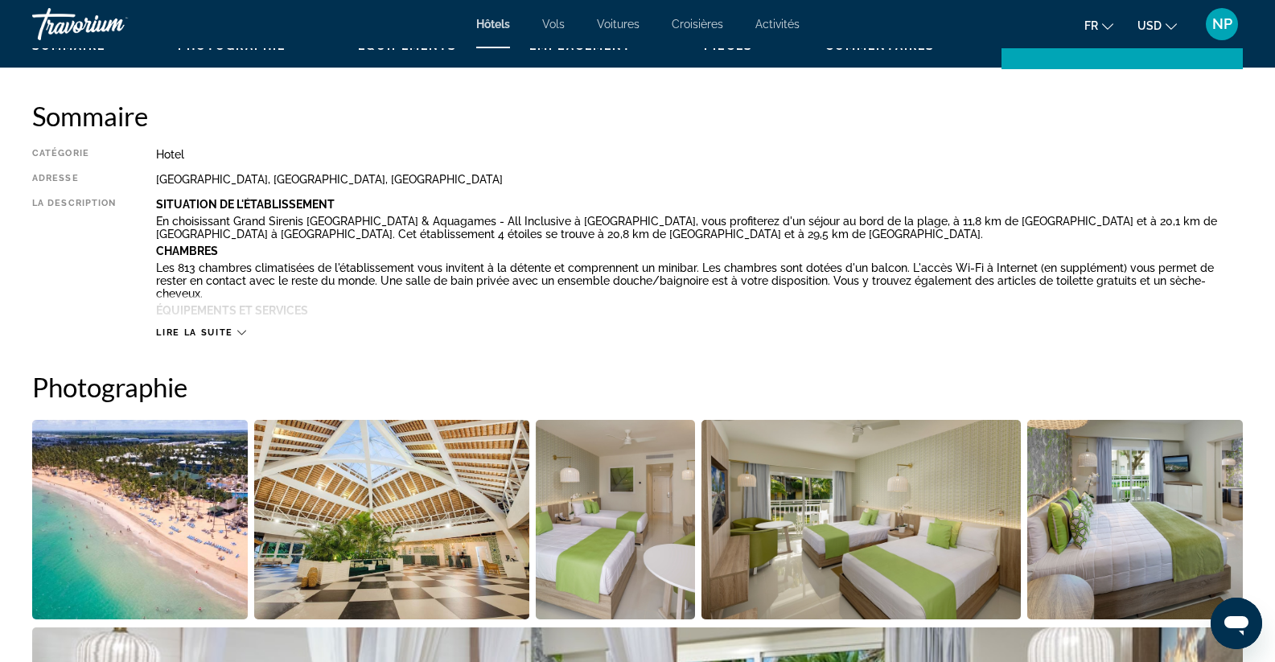
scroll to position [515, 0]
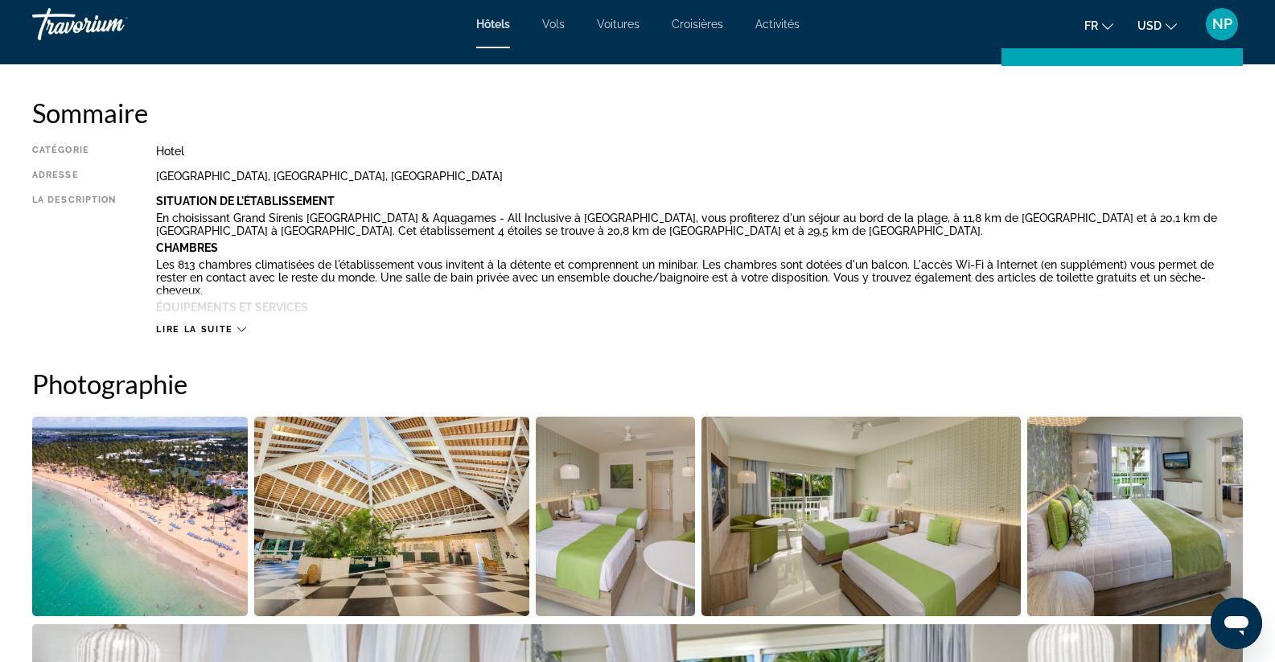
click at [193, 328] on span "Lire la suite" at bounding box center [194, 329] width 76 height 10
